Goal: Task Accomplishment & Management: Complete application form

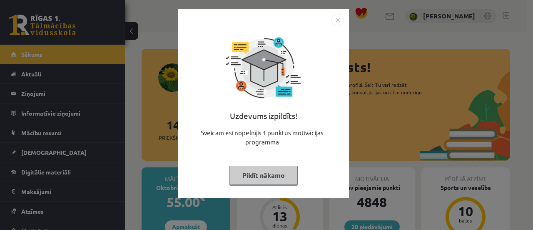
click at [336, 21] on img "Close" at bounding box center [338, 20] width 12 height 12
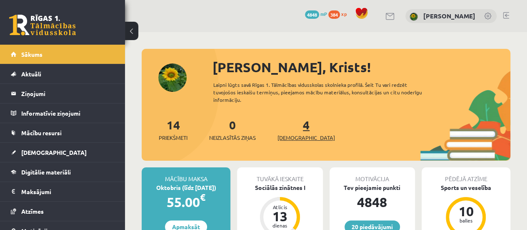
click at [295, 128] on link "4 Ieskaites" at bounding box center [305, 129] width 57 height 25
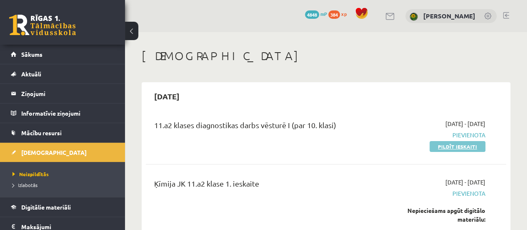
click at [449, 145] on link "Pildīt ieskaiti" at bounding box center [457, 146] width 56 height 11
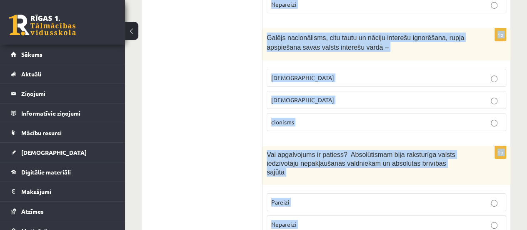
scroll to position [3052, 0]
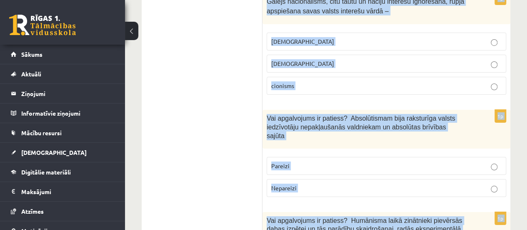
drag, startPoint x: 266, startPoint y: 106, endPoint x: 355, endPoint y: 240, distance: 160.3
copy form "Vai apgalvojums ir patiess? 20. gs. sākumā starp Eiropas valstīm nebija nekādu …"
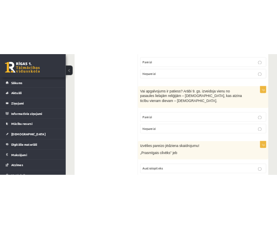
scroll to position [0, 0]
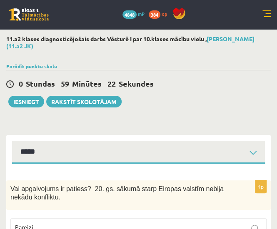
click at [189, 137] on div "*****" at bounding box center [138, 149] width 264 height 29
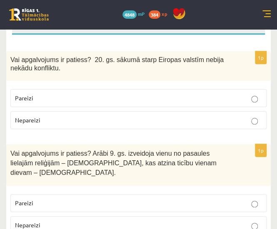
scroll to position [130, 0]
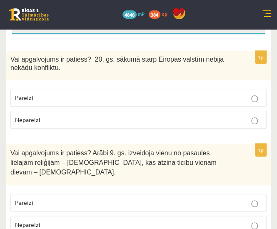
click at [42, 118] on p "Nepareizi" at bounding box center [138, 119] width 247 height 9
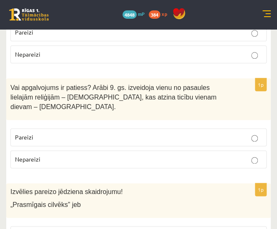
scroll to position [197, 0]
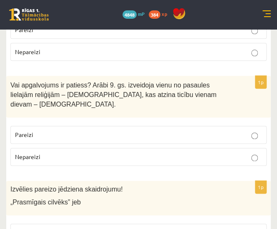
click at [62, 152] on p "Nepareizi" at bounding box center [138, 156] width 247 height 9
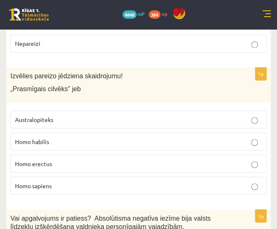
scroll to position [312, 0]
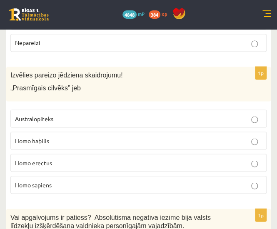
click at [65, 136] on p "Homo habilis" at bounding box center [138, 140] width 247 height 9
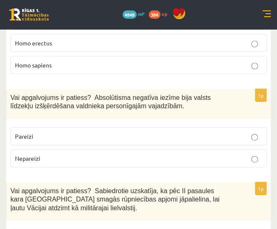
scroll to position [432, 0]
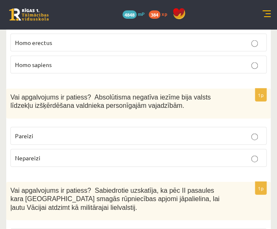
click at [60, 132] on p "Pareizi" at bounding box center [138, 136] width 247 height 9
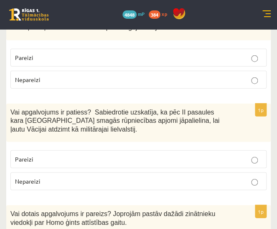
scroll to position [511, 0]
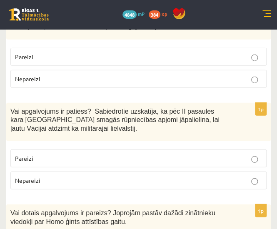
click at [67, 176] on p "Nepareizi" at bounding box center [138, 180] width 247 height 9
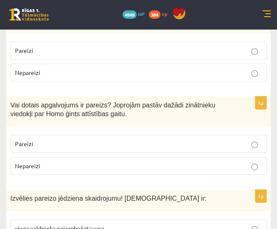
scroll to position [619, 0]
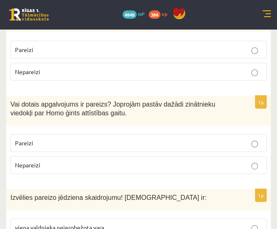
click at [107, 139] on p "Pareizi" at bounding box center [138, 143] width 247 height 9
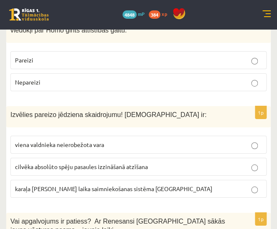
scroll to position [703, 0]
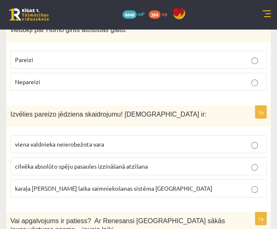
click at [103, 140] on span "viena valdnieka neierobežota vara" at bounding box center [59, 143] width 89 height 7
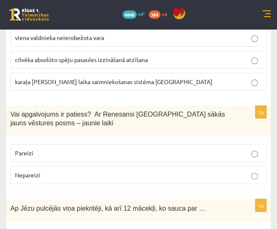
scroll to position [811, 0]
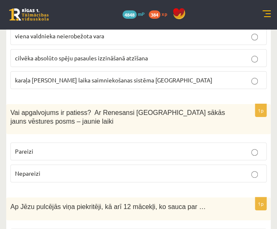
click at [103, 142] on label "Pareizi" at bounding box center [138, 151] width 256 height 18
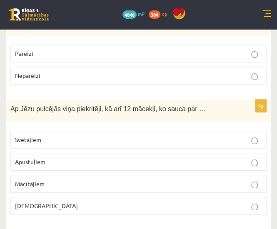
scroll to position [909, 0]
click at [71, 157] on p "Apustuļiem" at bounding box center [138, 161] width 247 height 9
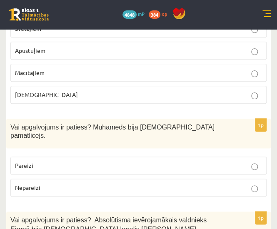
scroll to position [1021, 0]
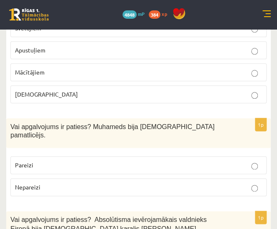
click at [57, 161] on p "Pareizi" at bounding box center [138, 165] width 247 height 9
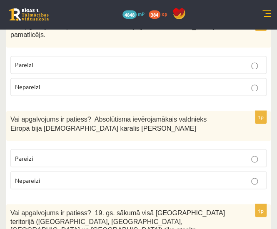
scroll to position [1122, 0]
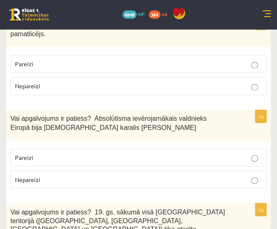
click at [57, 153] on p "Pareizi" at bounding box center [138, 157] width 247 height 9
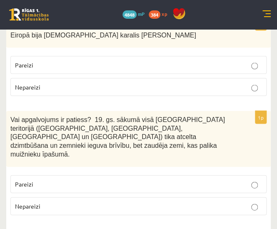
scroll to position [1215, 0]
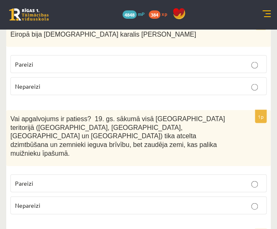
click at [45, 201] on p "Nepareizi" at bounding box center [138, 205] width 247 height 9
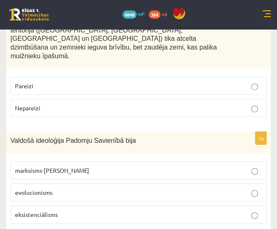
scroll to position [1312, 0]
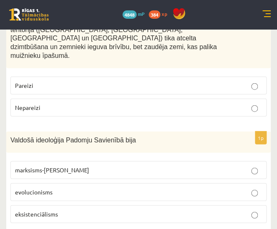
click at [61, 166] on span "marksisms-ļeņinisms" at bounding box center [52, 169] width 74 height 7
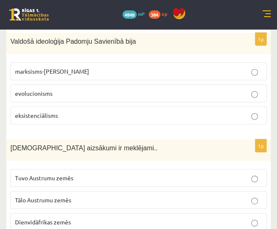
scroll to position [1412, 0]
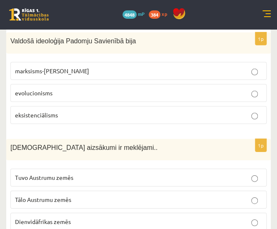
click at [134, 169] on label "Tuvo Austrumu zemēs" at bounding box center [138, 178] width 256 height 18
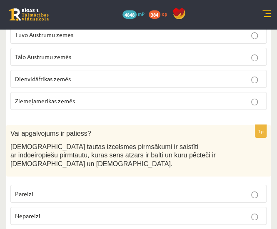
scroll to position [1555, 0]
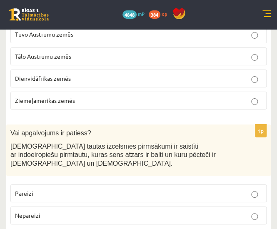
click at [73, 189] on p "Pareizi" at bounding box center [138, 193] width 247 height 9
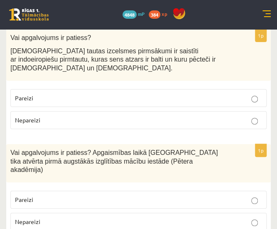
scroll to position [1652, 0]
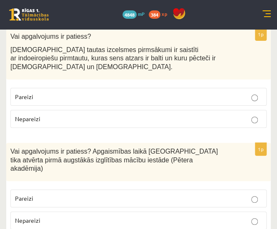
click at [73, 194] on p "Pareizi" at bounding box center [138, 198] width 247 height 9
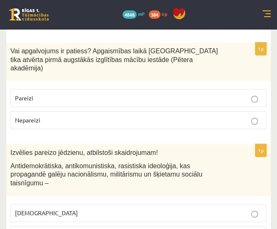
scroll to position [1753, 0]
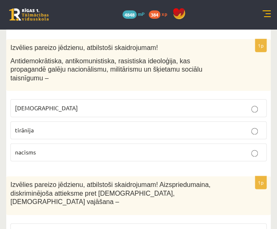
scroll to position [1857, 0]
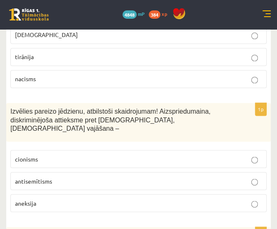
scroll to position [1931, 0]
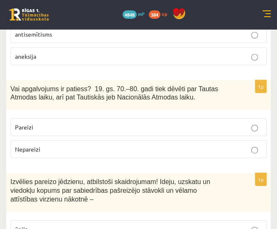
scroll to position [2077, 0]
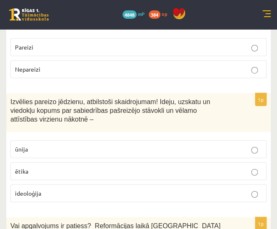
scroll to position [2157, 0]
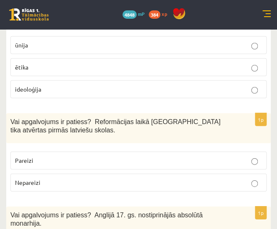
scroll to position [2262, 0]
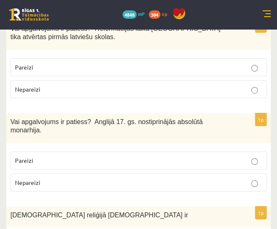
scroll to position [2355, 0]
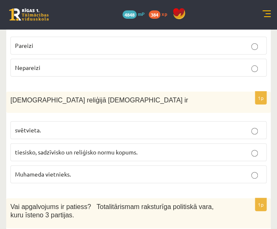
scroll to position [2470, 0]
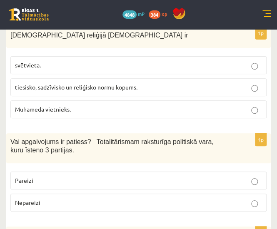
scroll to position [2536, 0]
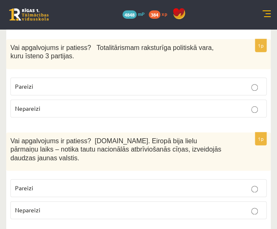
scroll to position [2631, 0]
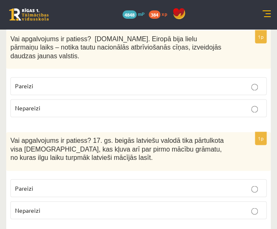
scroll to position [2731, 0]
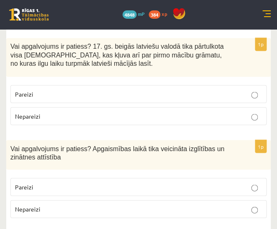
scroll to position [2825, 0]
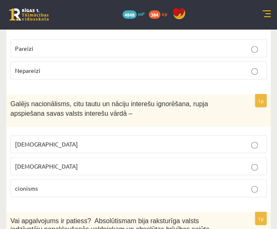
scroll to position [2964, 0]
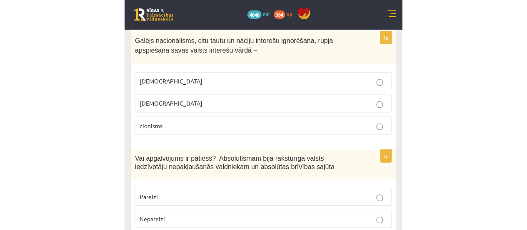
scroll to position [3030, 0]
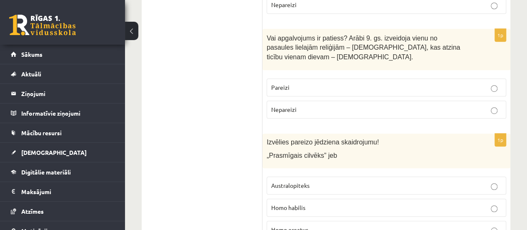
scroll to position [0, 0]
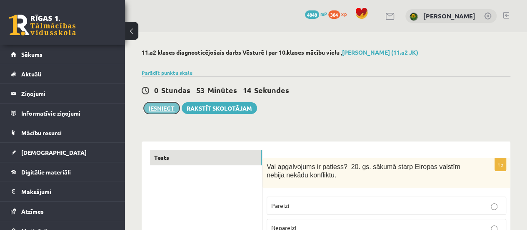
click at [162, 110] on button "Iesniegt" at bounding box center [162, 108] width 36 height 12
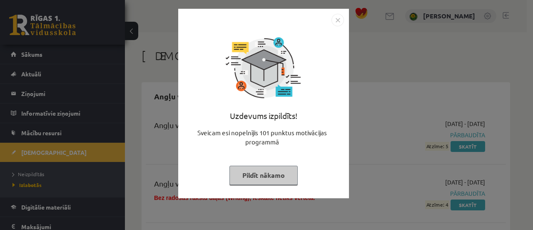
click at [338, 21] on img "Close" at bounding box center [338, 20] width 12 height 12
